Goal: Task Accomplishment & Management: Complete application form

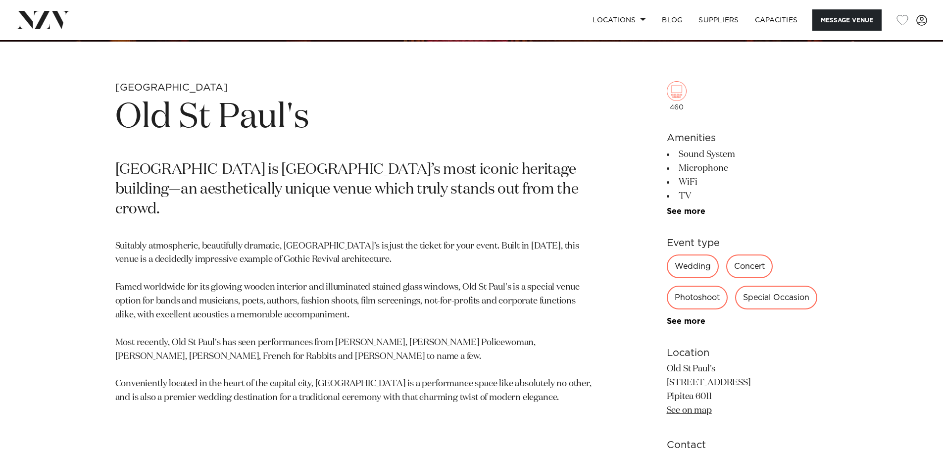
scroll to position [446, 0]
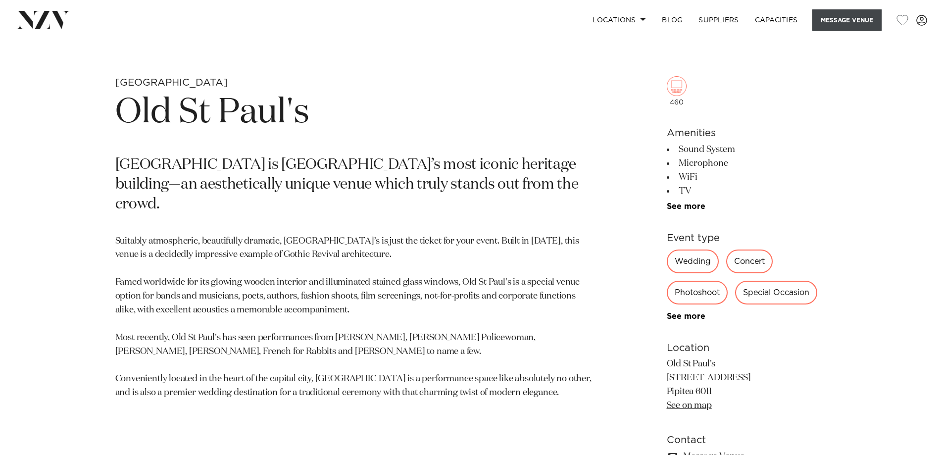
click at [837, 19] on button "Message Venue" at bounding box center [847, 19] width 69 height 21
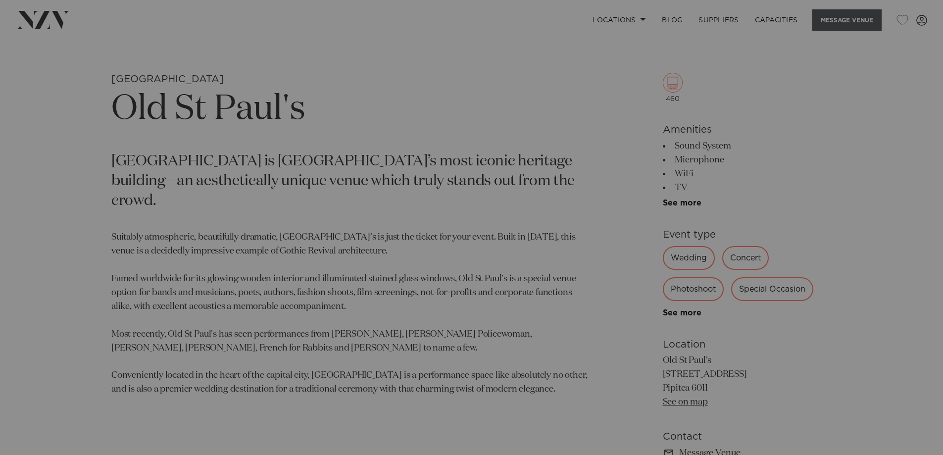
scroll to position [449, 0]
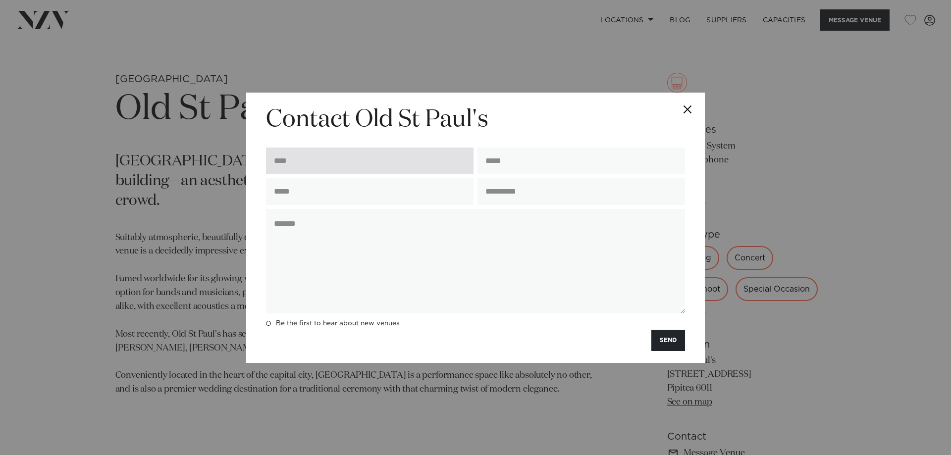
click at [378, 173] on input "text" at bounding box center [370, 161] width 208 height 27
type input "**********"
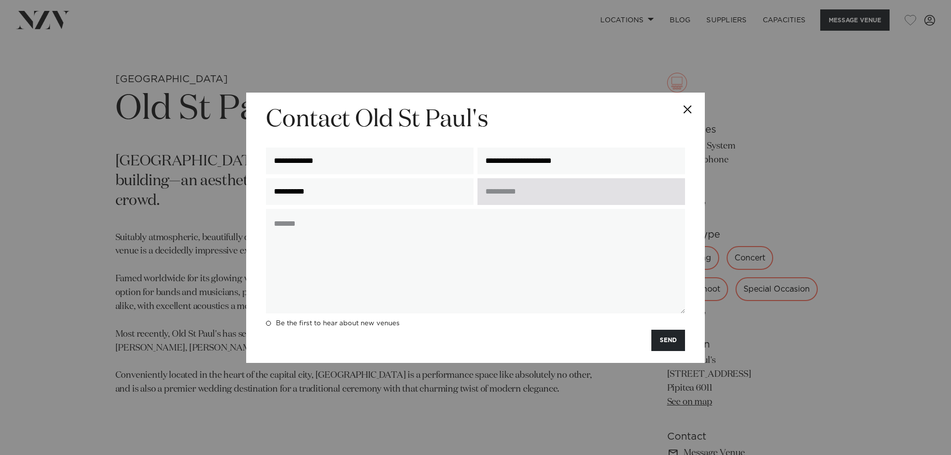
click at [580, 194] on input "text" at bounding box center [581, 191] width 208 height 27
click at [506, 187] on input "text" at bounding box center [581, 191] width 208 height 27
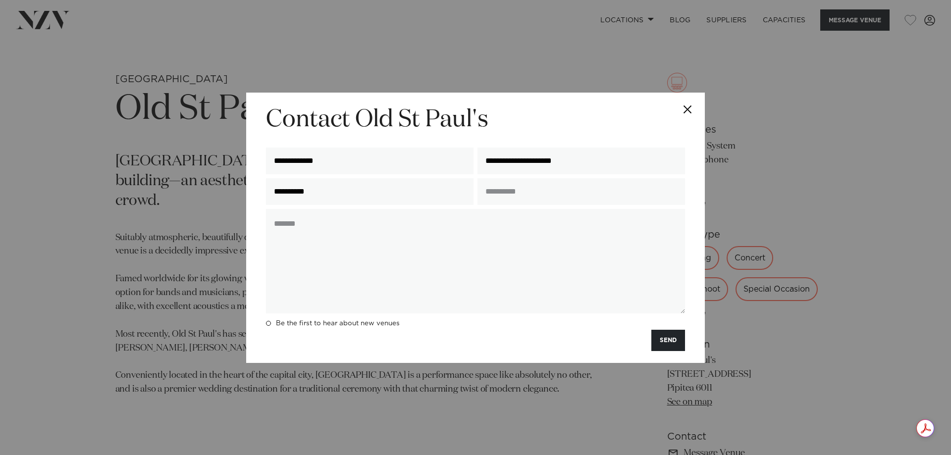
click at [691, 109] on button "Close" at bounding box center [687, 110] width 35 height 35
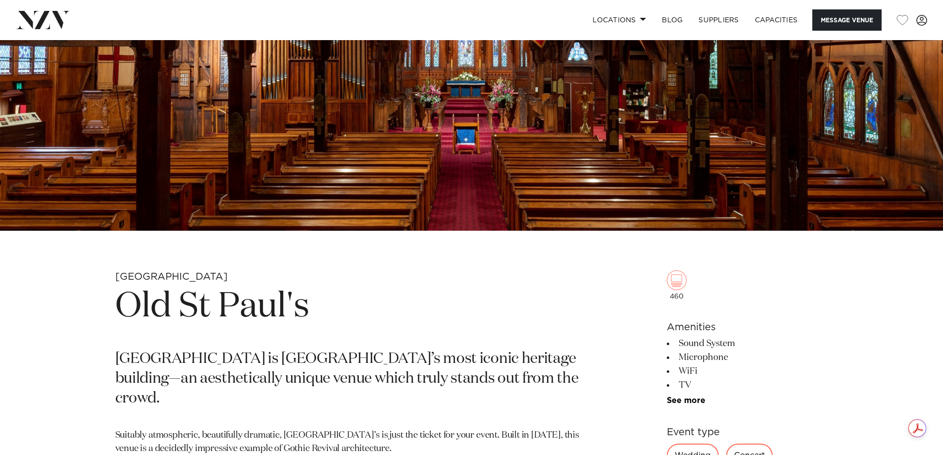
scroll to position [251, 0]
click at [630, 17] on link "Locations" at bounding box center [619, 19] width 69 height 21
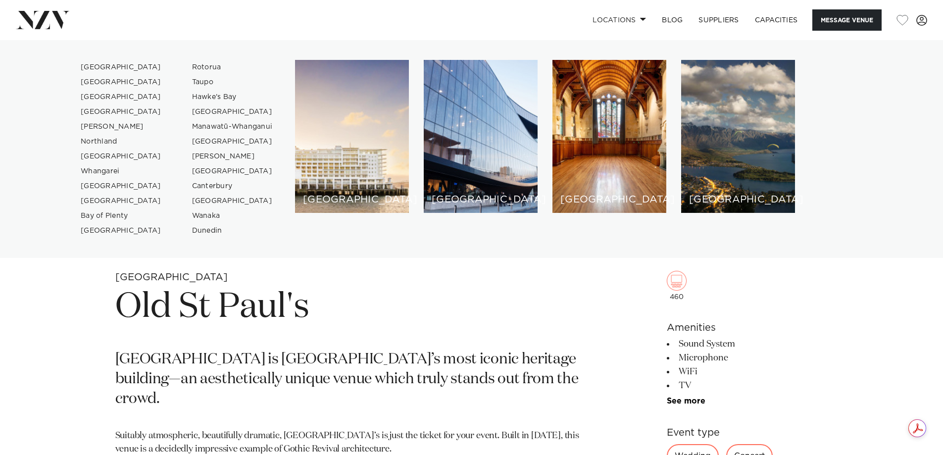
click at [512, 160] on div "[GEOGRAPHIC_DATA]" at bounding box center [481, 136] width 114 height 153
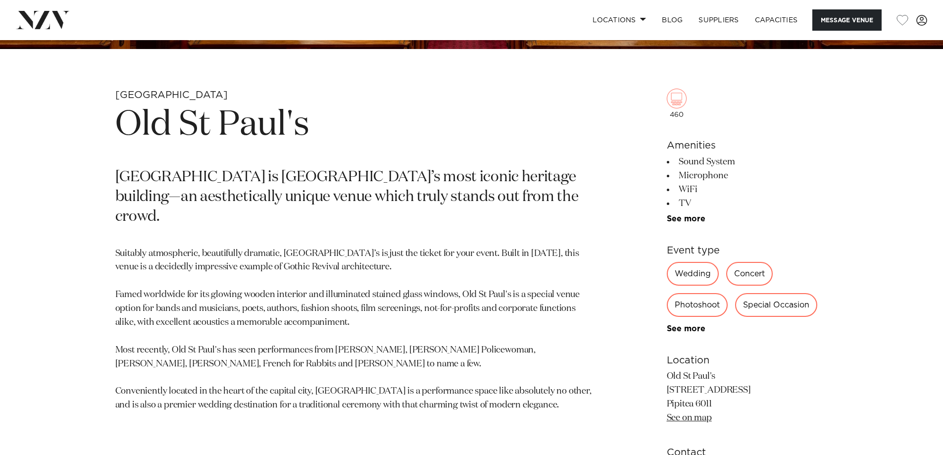
scroll to position [451, 0]
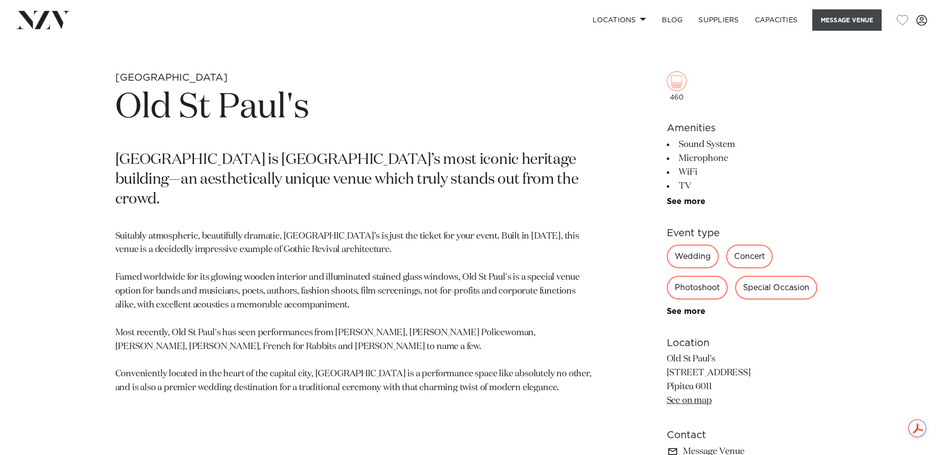
click at [833, 26] on button "Message Venue" at bounding box center [847, 19] width 69 height 21
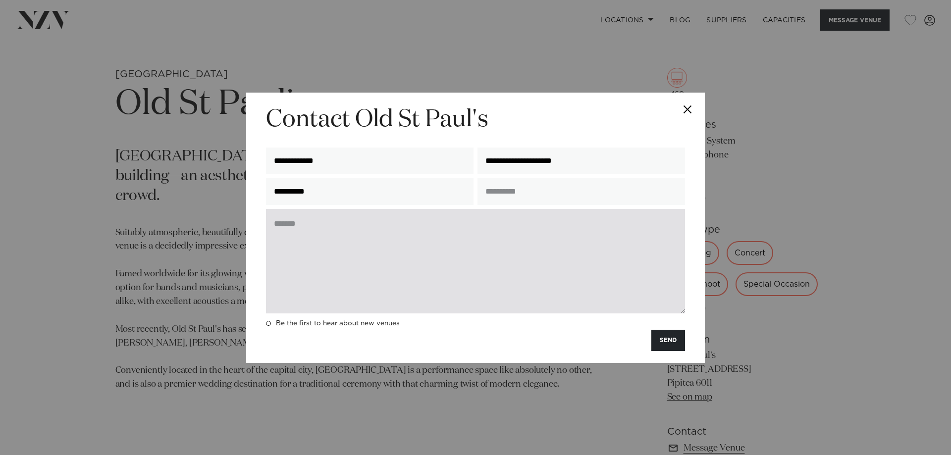
click at [420, 234] on textarea at bounding box center [475, 261] width 419 height 105
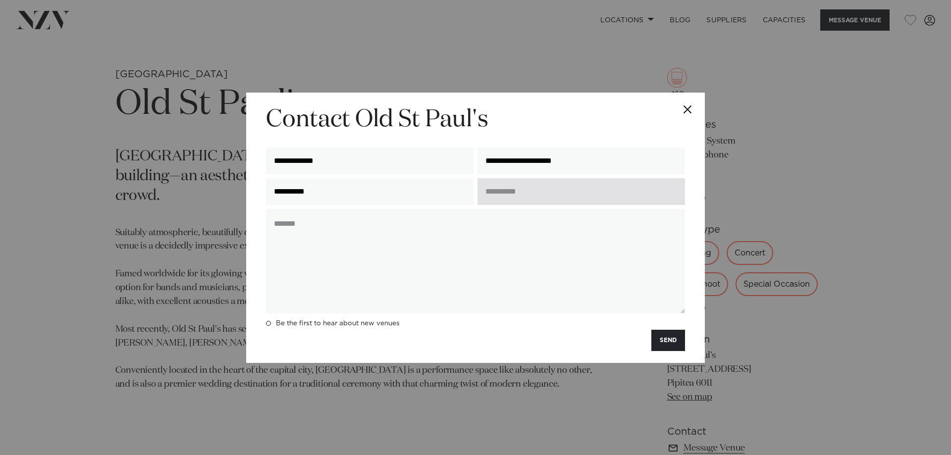
click at [487, 187] on input "text" at bounding box center [581, 191] width 208 height 27
click at [594, 195] on input "text" at bounding box center [581, 191] width 208 height 27
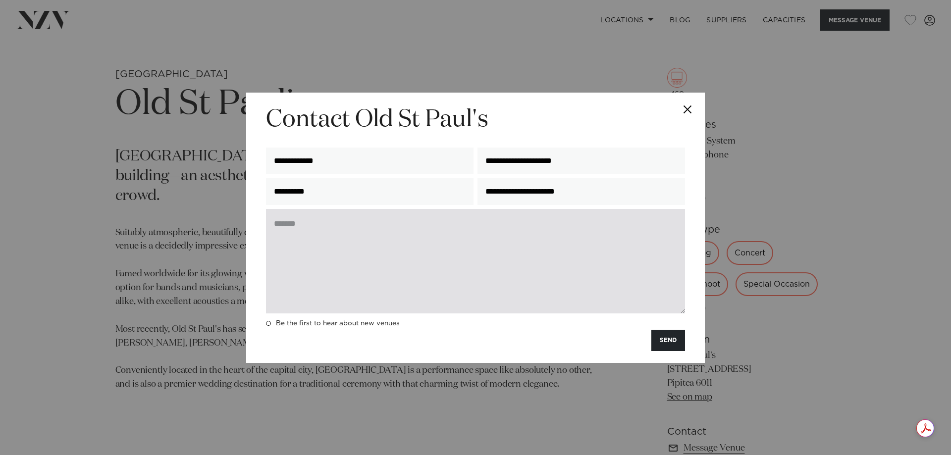
type input "**********"
click at [372, 230] on textarea at bounding box center [475, 261] width 419 height 105
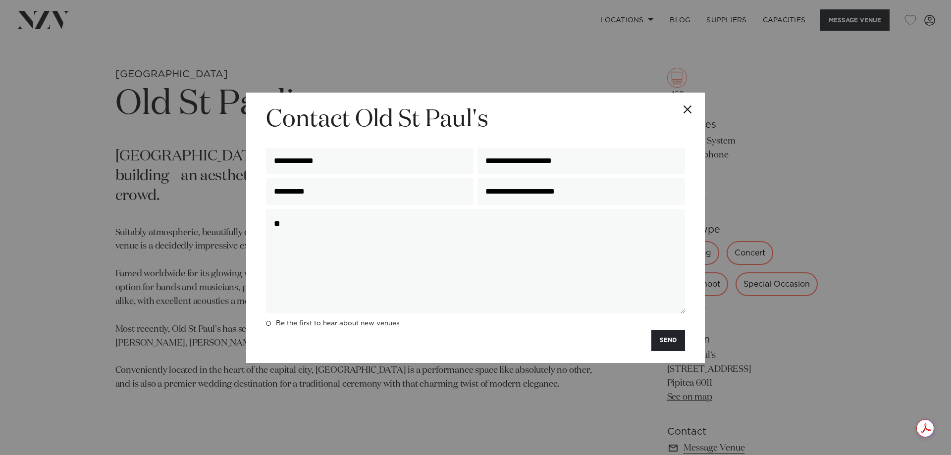
type textarea "*"
type textarea "**********"
click at [690, 104] on button "Close" at bounding box center [687, 110] width 35 height 35
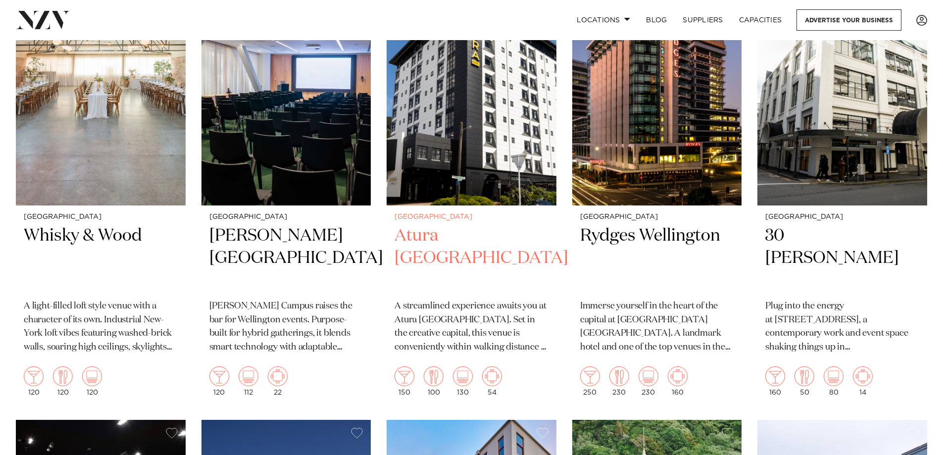
scroll to position [99, 0]
